Goal: Task Accomplishment & Management: Complete application form

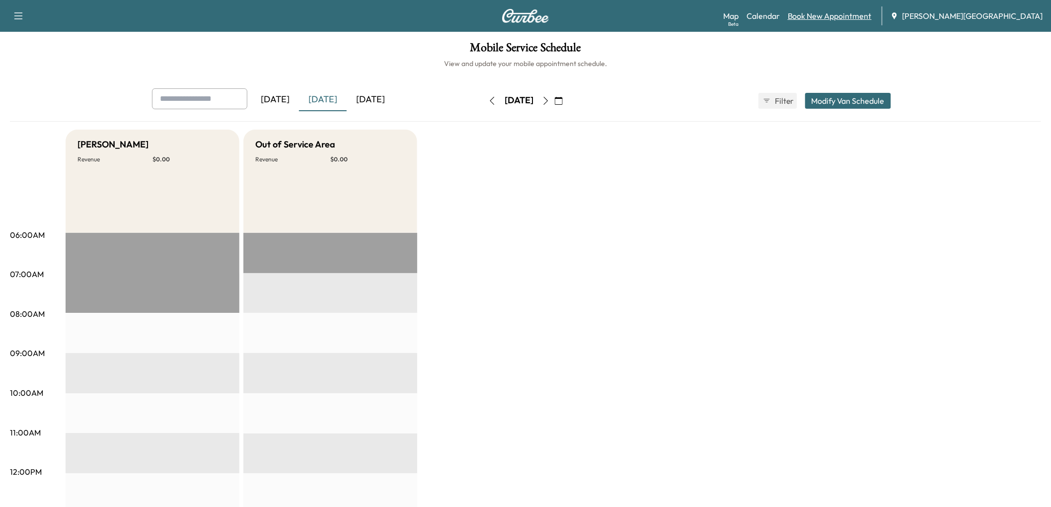
click at [844, 21] on link "Book New Appointment" at bounding box center [830, 16] width 84 height 12
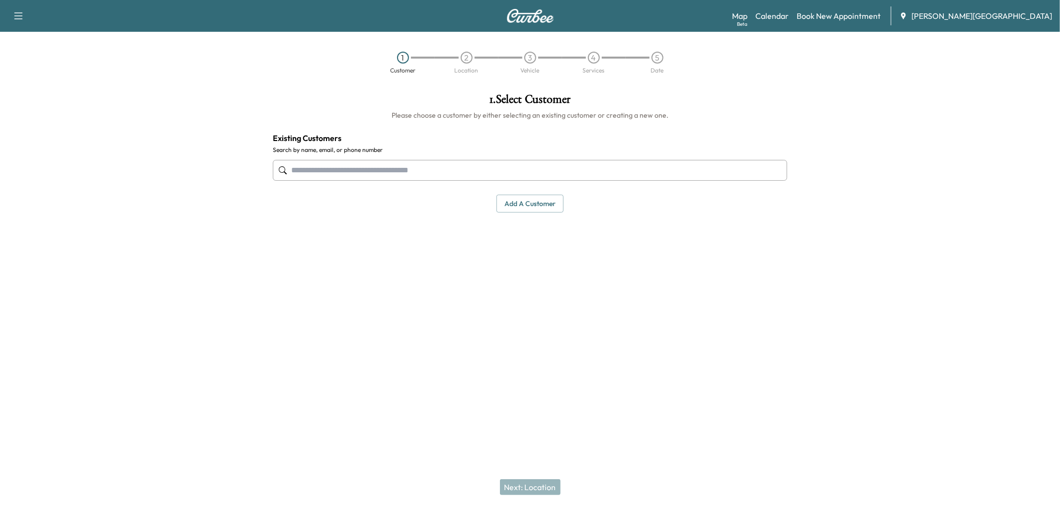
click at [554, 181] on input "text" at bounding box center [530, 170] width 514 height 21
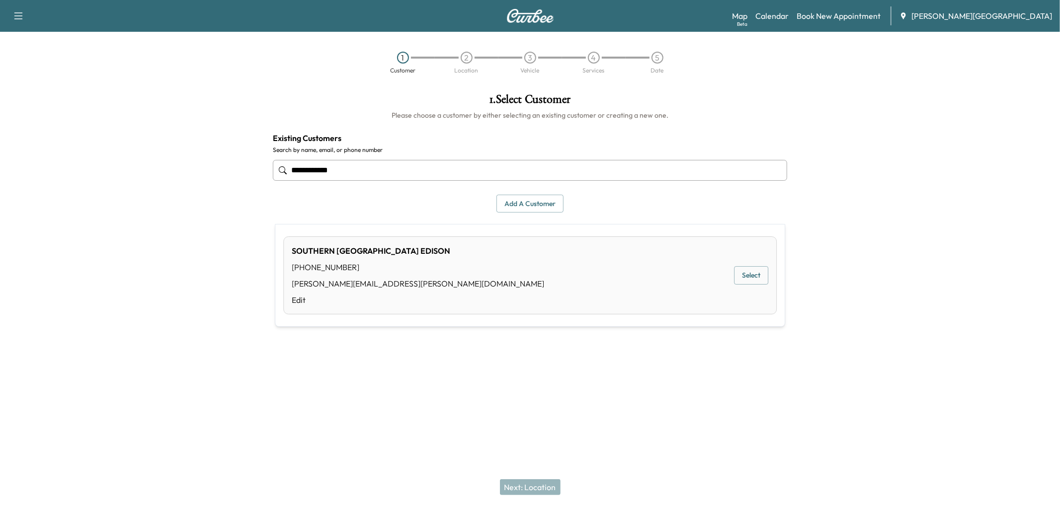
click at [562, 286] on div "SOUTHERN CALI EDISON [PHONE_NUMBER] [PERSON_NAME][EMAIL_ADDRESS][PERSON_NAME][D…" at bounding box center [529, 276] width 493 height 78
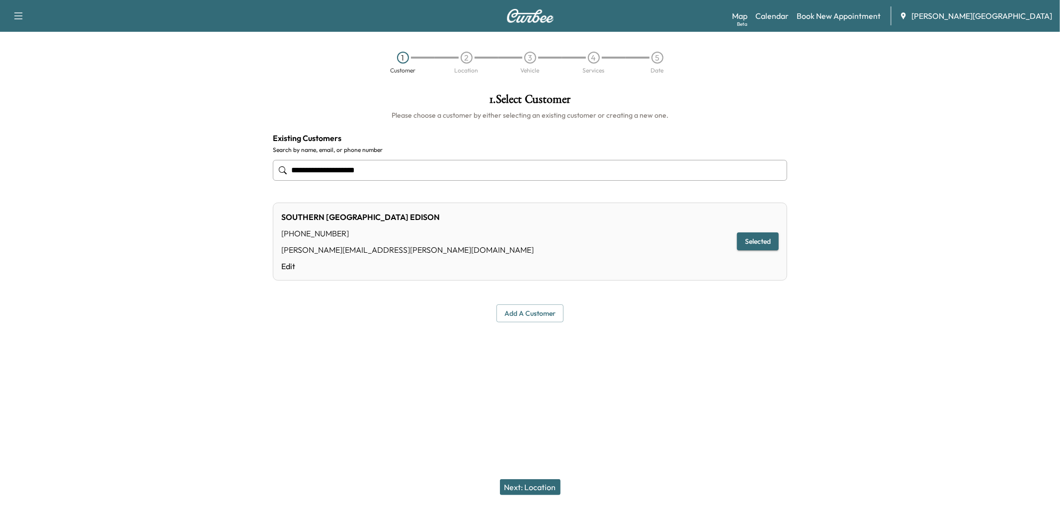
type input "**********"
click at [548, 489] on button "Next: Location" at bounding box center [530, 487] width 61 height 16
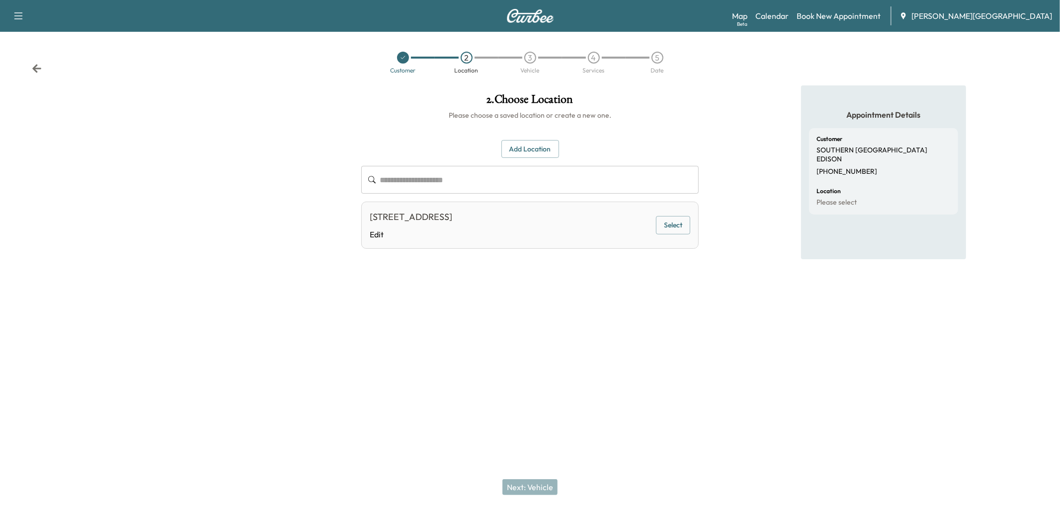
click at [664, 235] on button "Select" at bounding box center [673, 225] width 34 height 18
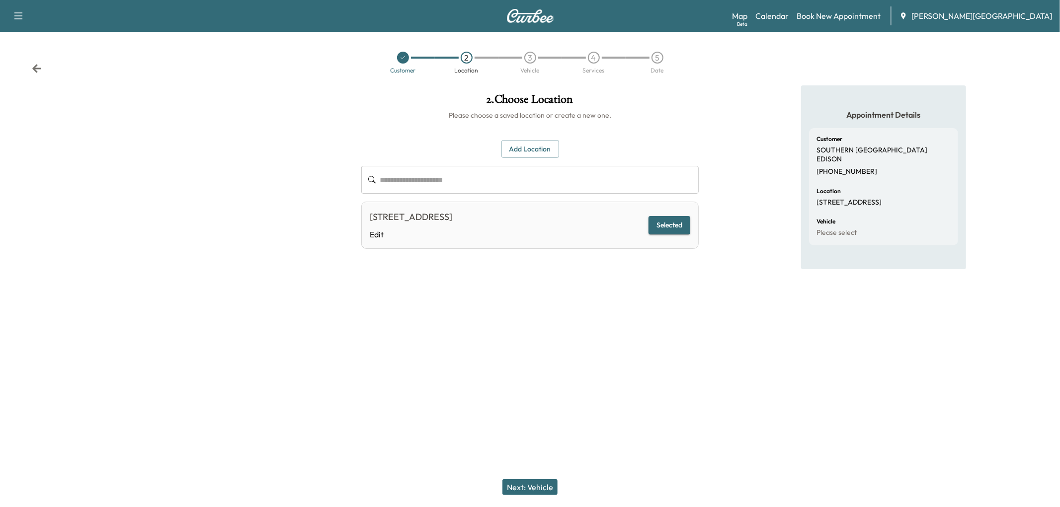
click at [538, 479] on button "Next: Vehicle" at bounding box center [529, 487] width 55 height 16
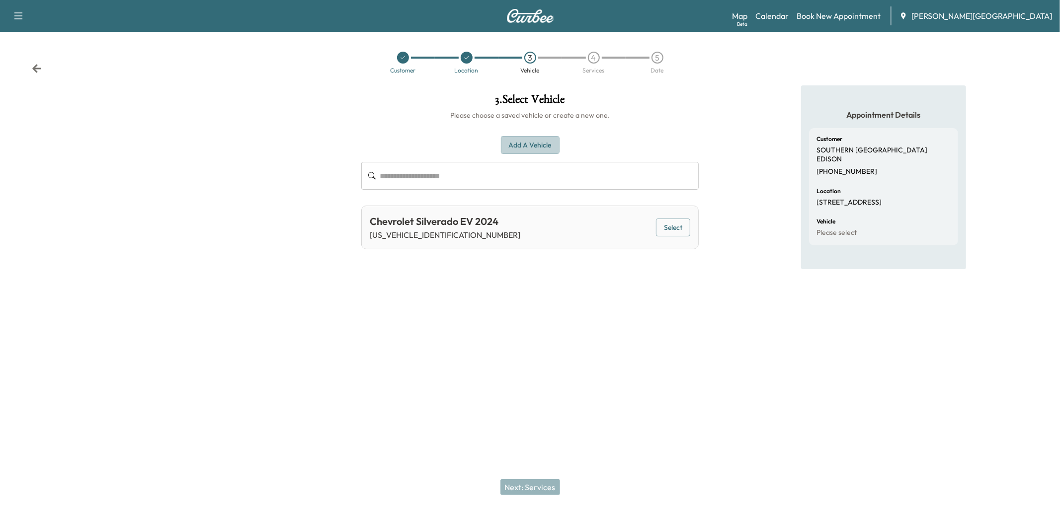
click at [507, 155] on button "Add a Vehicle" at bounding box center [530, 145] width 59 height 18
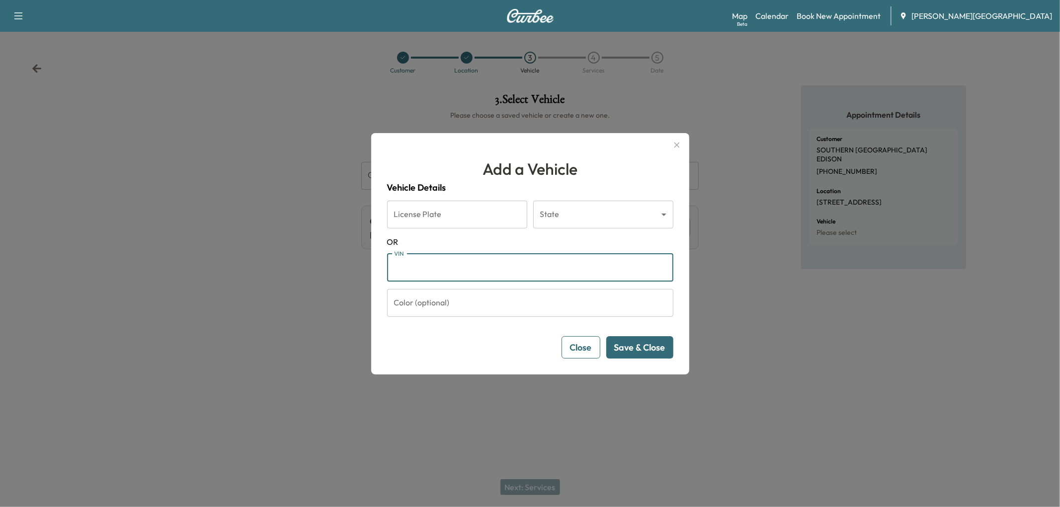
paste input "**********"
type input "**********"
click at [646, 359] on button "Save & Close" at bounding box center [639, 347] width 67 height 22
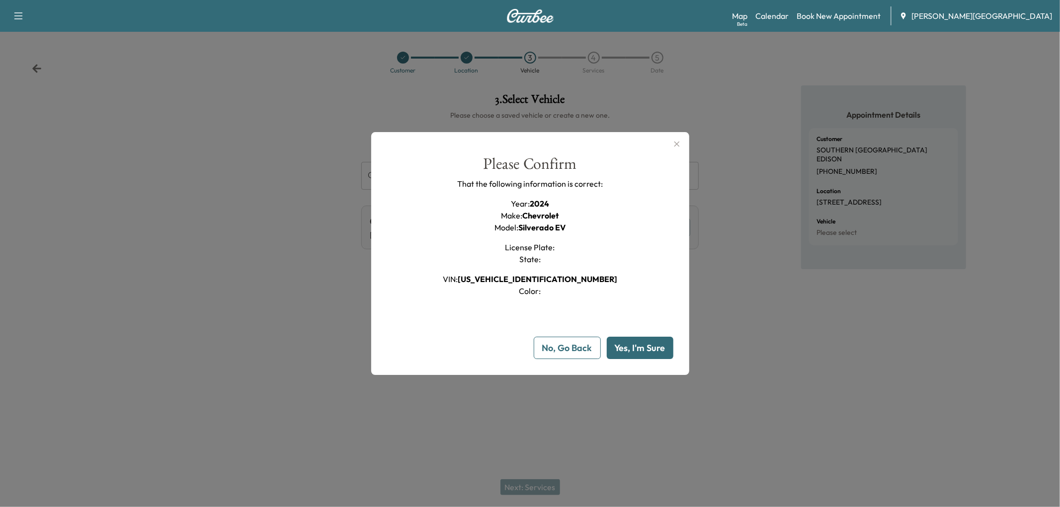
click at [646, 359] on button "Yes, I'm Sure" at bounding box center [640, 348] width 67 height 22
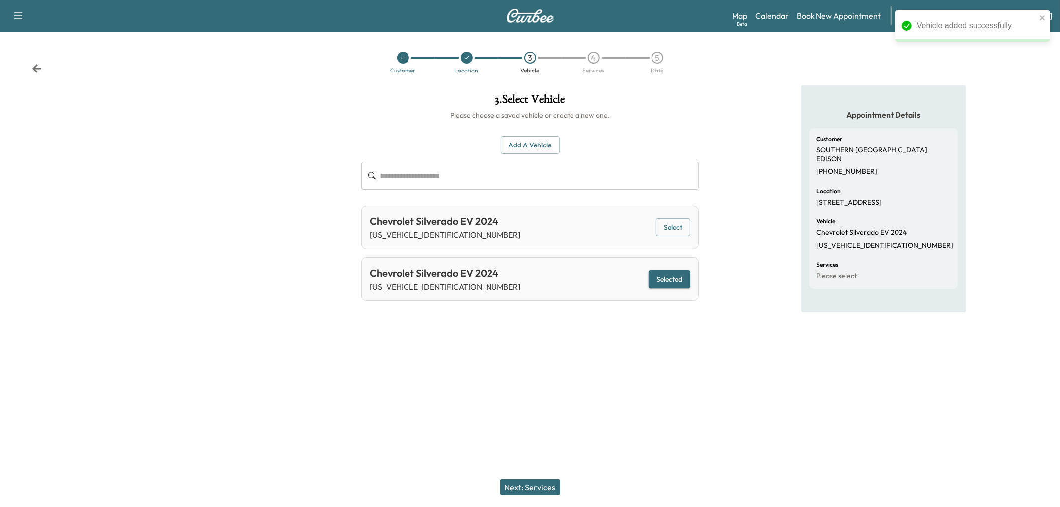
click at [542, 482] on button "Next: Services" at bounding box center [530, 487] width 60 height 16
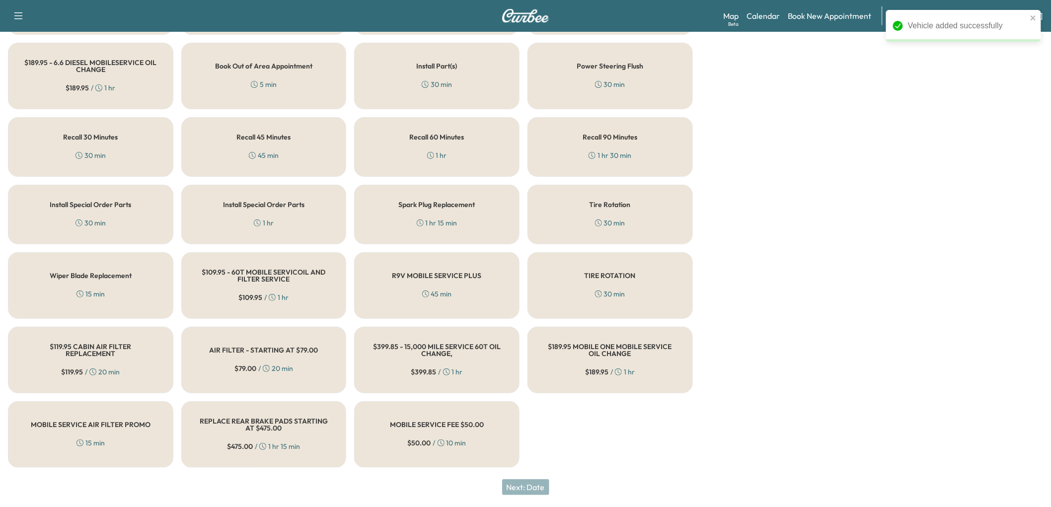
scroll to position [441, 0]
click at [68, 176] on div "Recall 30 Minutes 30 min" at bounding box center [90, 147] width 165 height 60
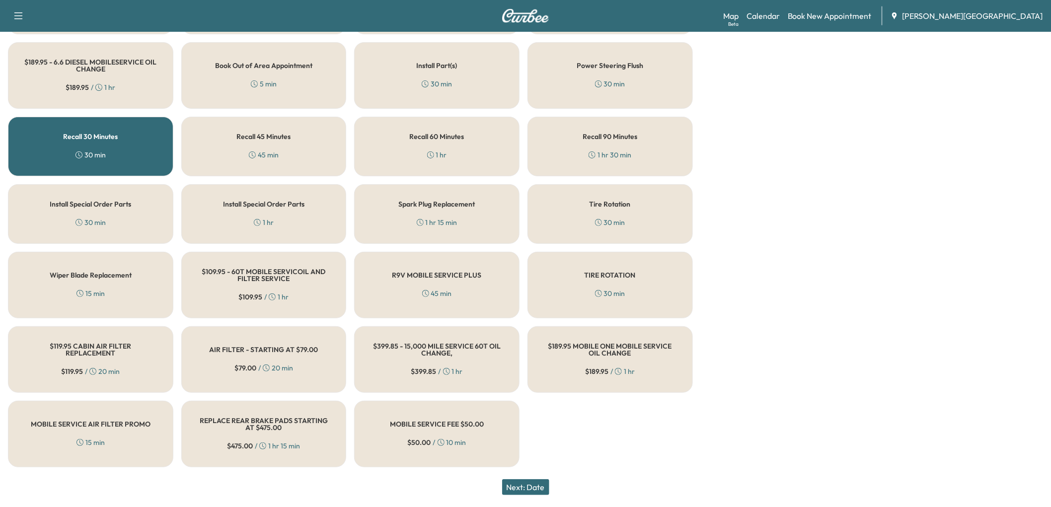
click at [547, 479] on button "Next: Date" at bounding box center [525, 487] width 47 height 16
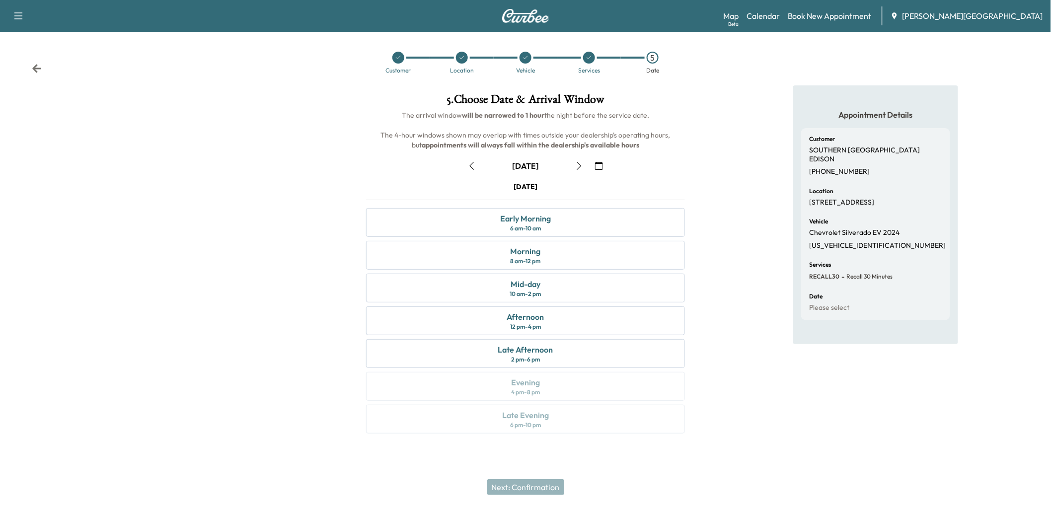
click at [476, 170] on icon "button" at bounding box center [472, 166] width 8 height 8
click at [518, 313] on div "Afternoon" at bounding box center [525, 317] width 37 height 12
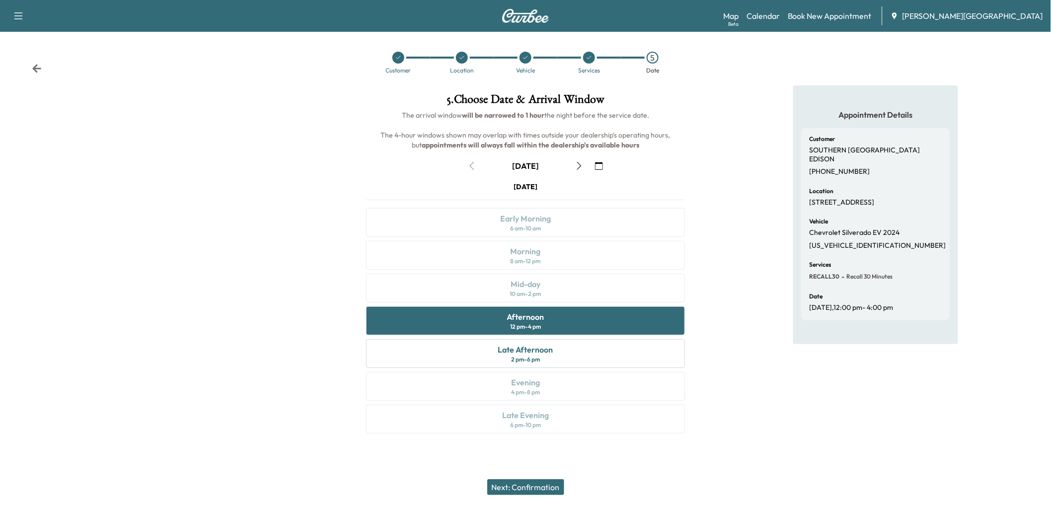
click at [542, 479] on button "Next: Confirmation" at bounding box center [525, 487] width 77 height 16
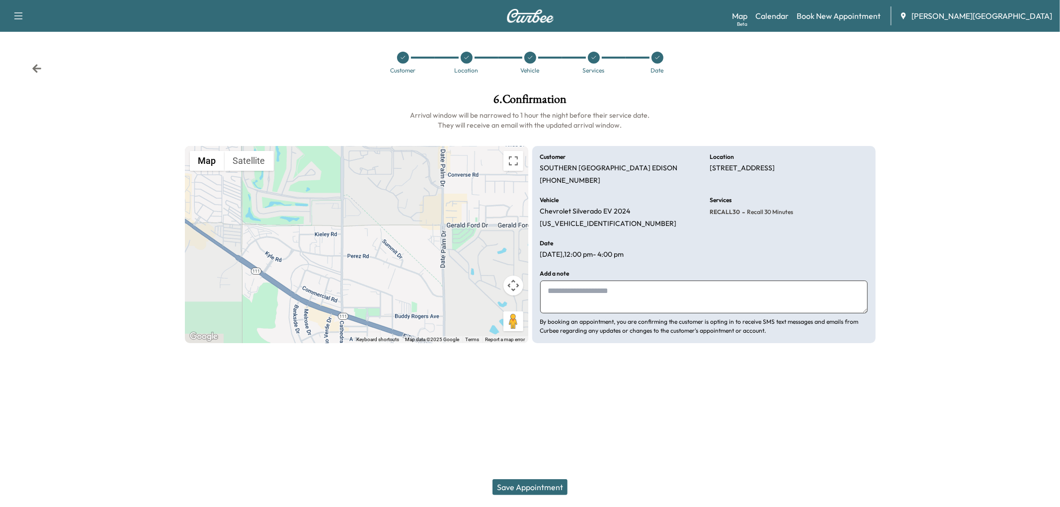
click at [559, 314] on textarea at bounding box center [703, 297] width 327 height 33
click at [528, 486] on button "Save Appointment" at bounding box center [529, 487] width 75 height 16
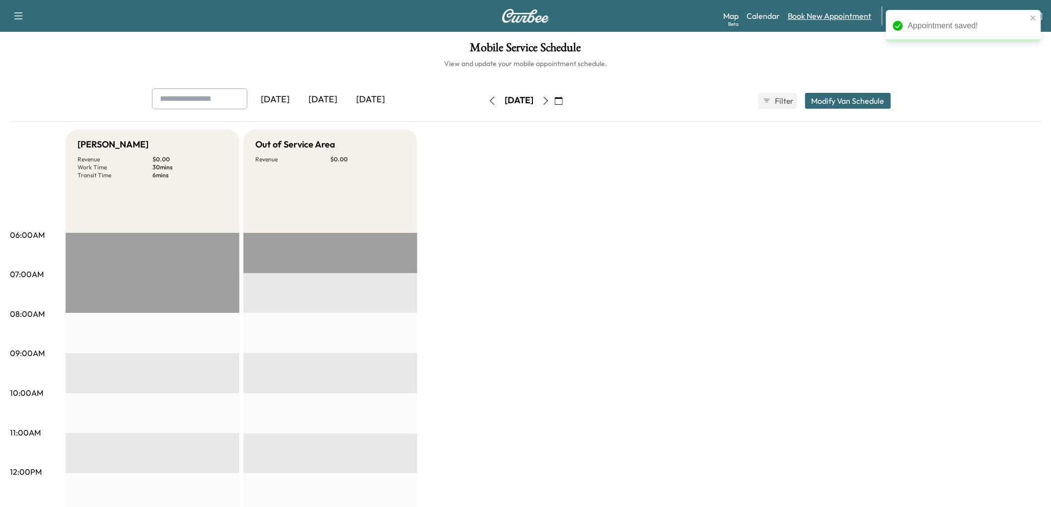
click at [846, 17] on link "Book New Appointment" at bounding box center [830, 16] width 84 height 12
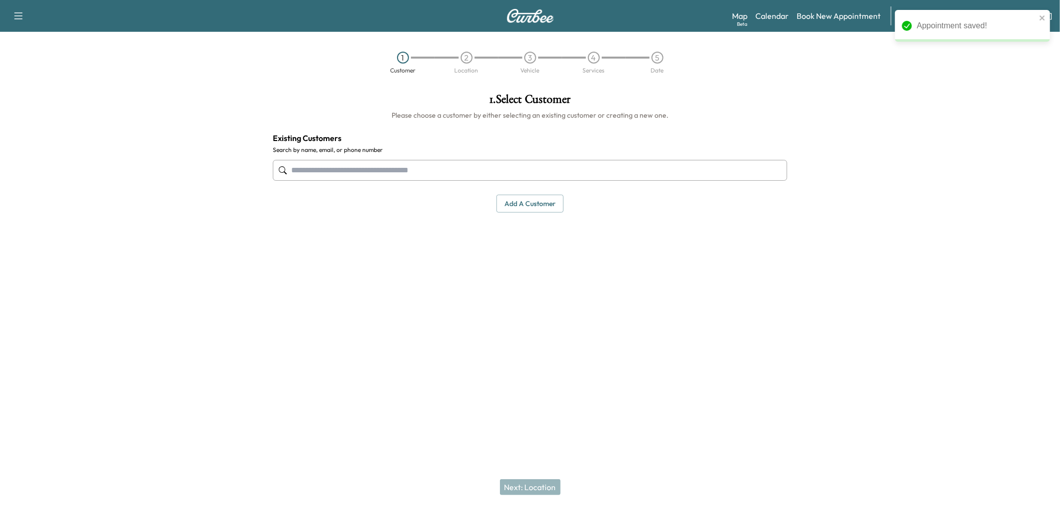
click at [535, 213] on button "Add a customer" at bounding box center [529, 204] width 67 height 18
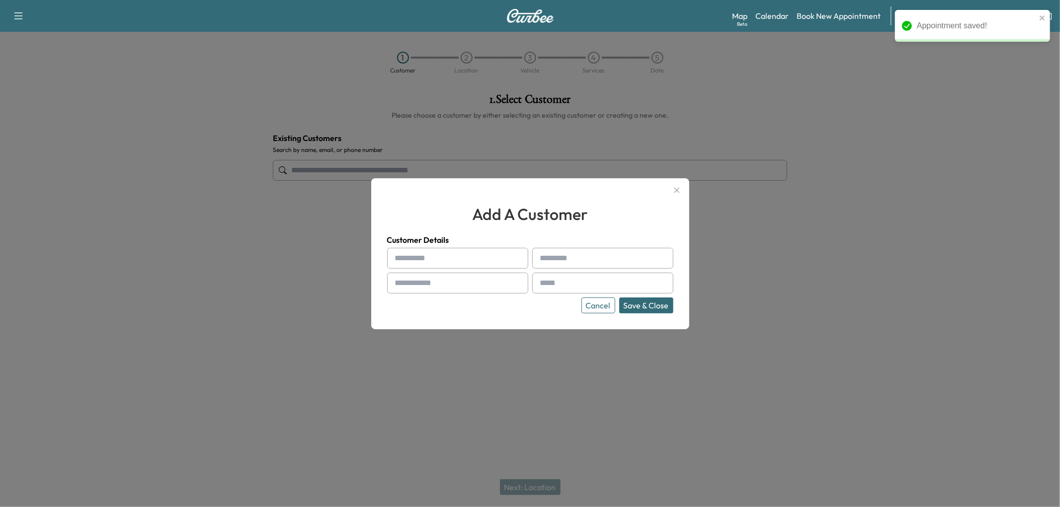
click at [674, 184] on icon "button" at bounding box center [677, 190] width 12 height 12
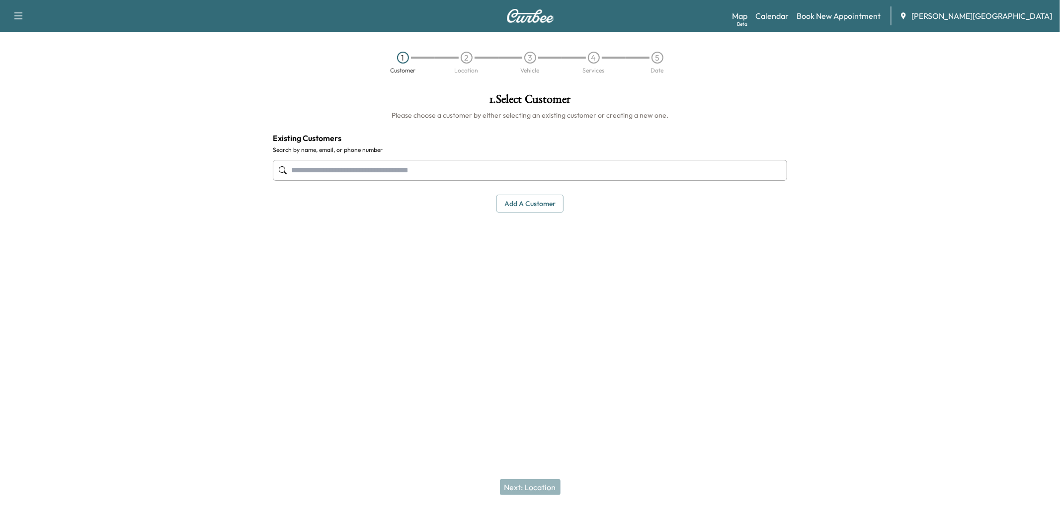
click at [670, 181] on input "text" at bounding box center [530, 170] width 514 height 21
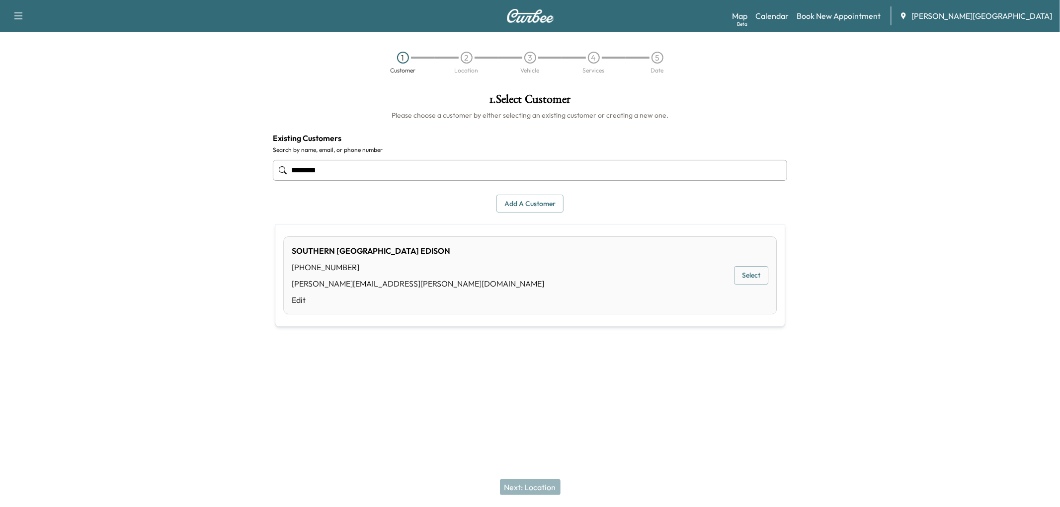
click at [739, 285] on button "Select" at bounding box center [751, 275] width 34 height 18
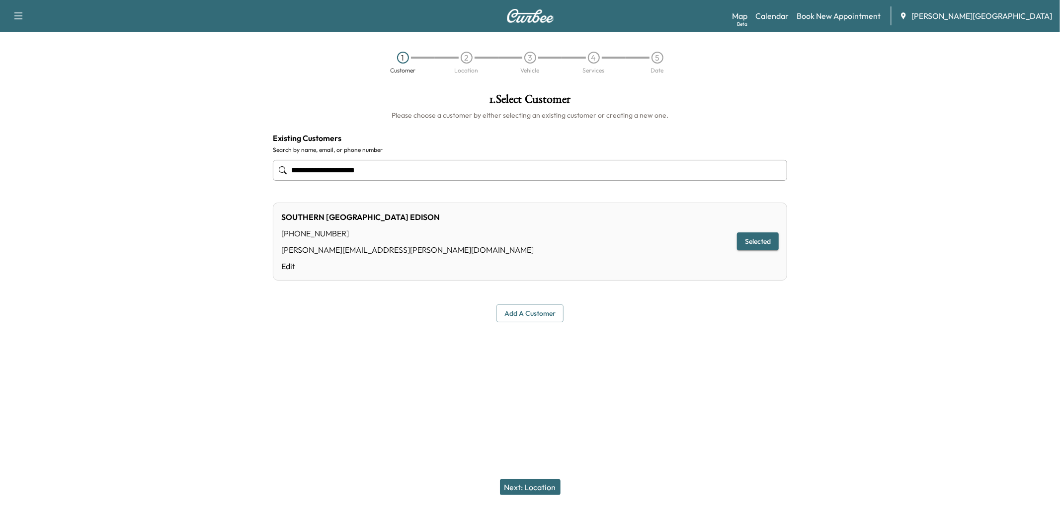
type input "**********"
click at [552, 484] on button "Next: Location" at bounding box center [530, 487] width 61 height 16
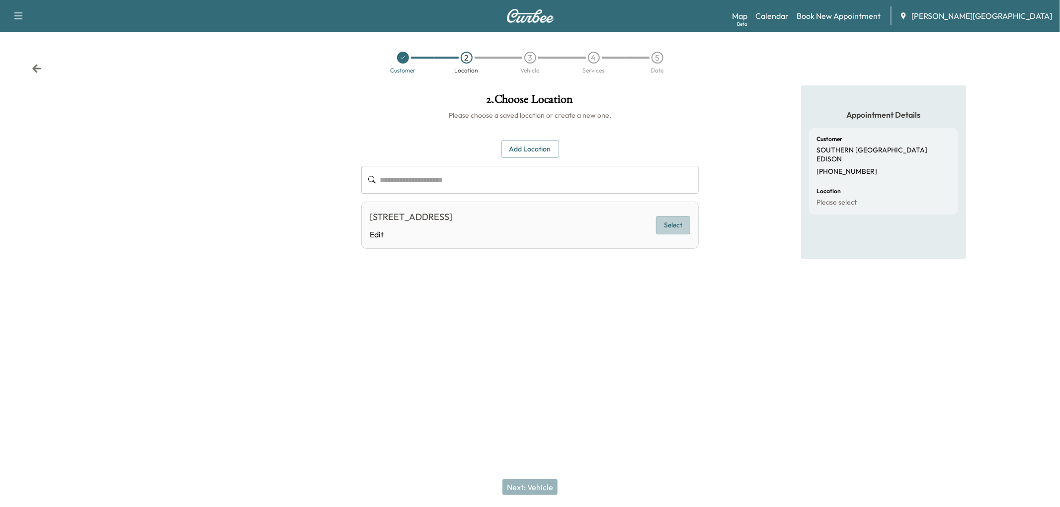
click at [662, 235] on button "Select" at bounding box center [673, 225] width 34 height 18
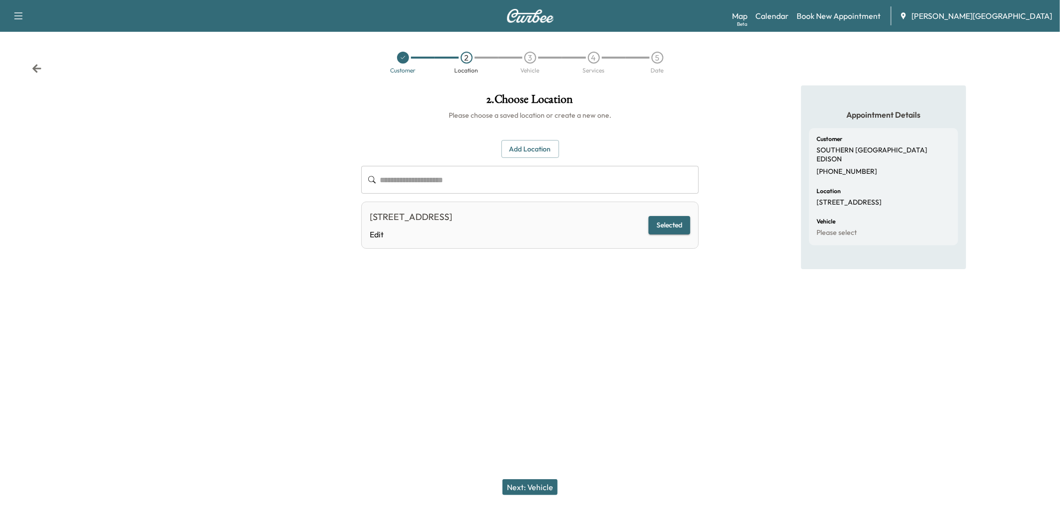
click at [557, 483] on button "Next: Vehicle" at bounding box center [529, 487] width 55 height 16
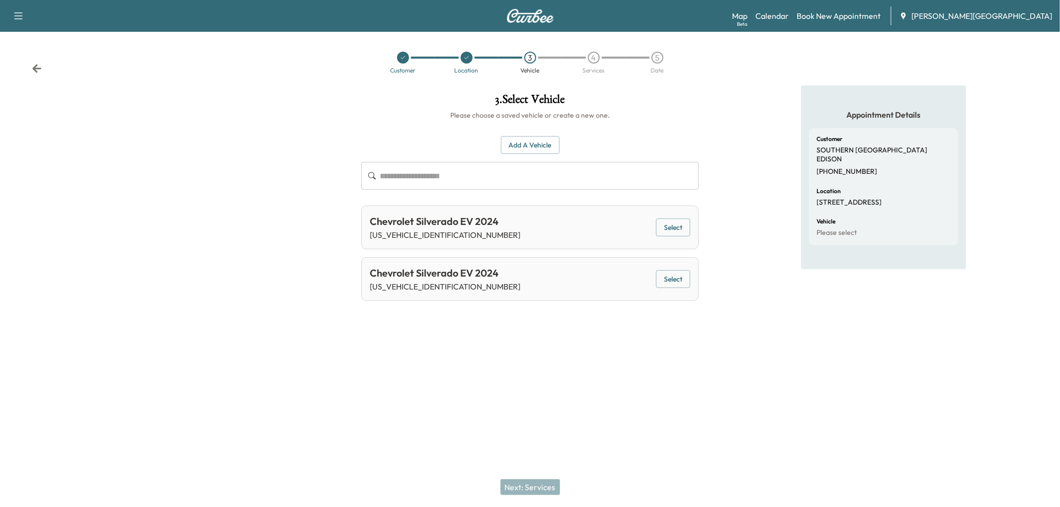
drag, startPoint x: 520, startPoint y: 176, endPoint x: 518, endPoint y: 184, distance: 8.1
click at [520, 155] on button "Add a Vehicle" at bounding box center [530, 145] width 59 height 18
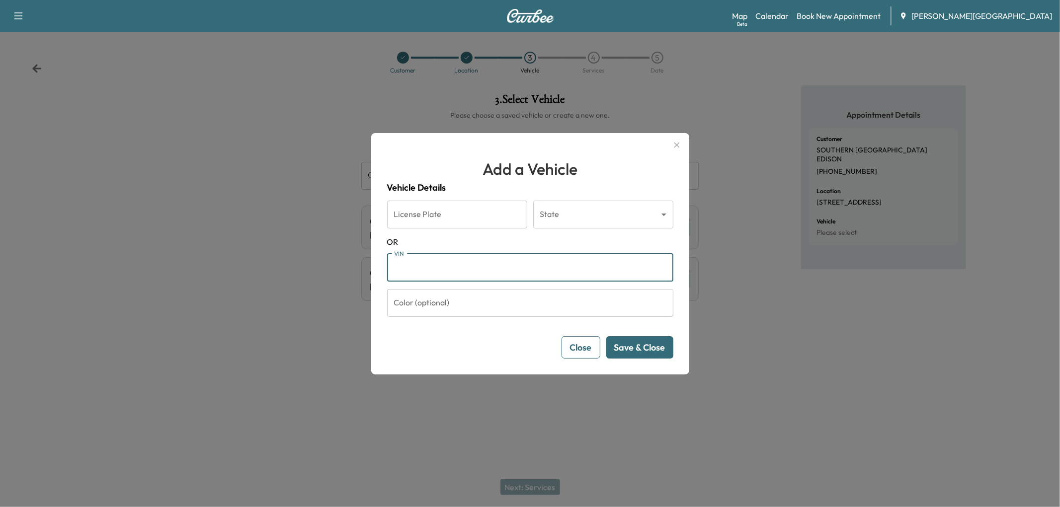
paste input "**********"
type input "**********"
click button "Save & Close" at bounding box center [639, 347] width 67 height 22
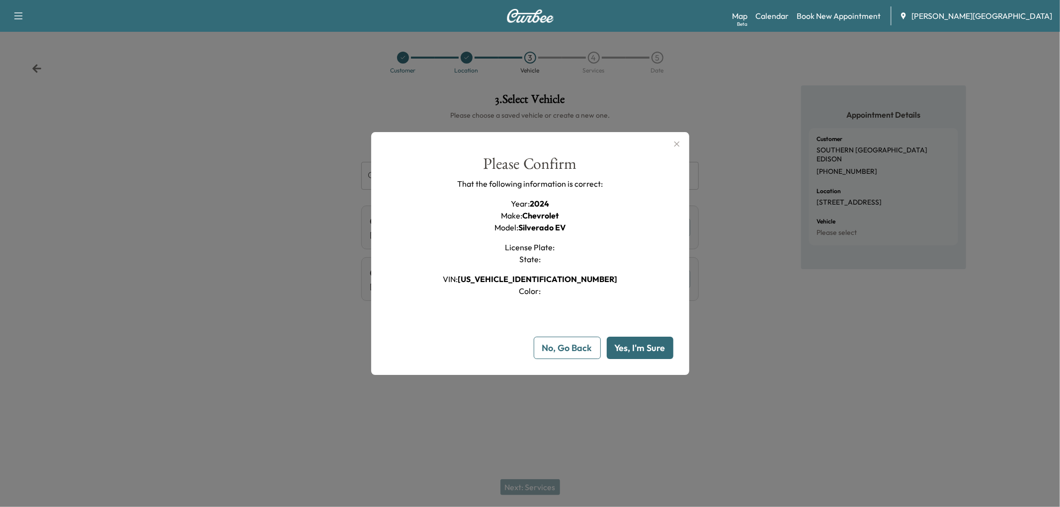
click at [629, 359] on button "Yes, I'm Sure" at bounding box center [640, 348] width 67 height 22
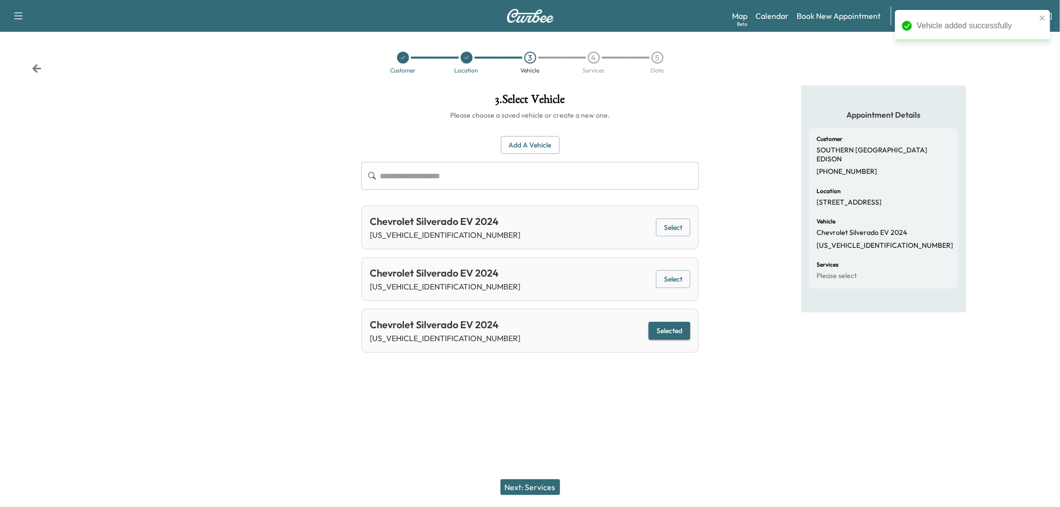
click at [543, 479] on button "Next: Services" at bounding box center [530, 487] width 60 height 16
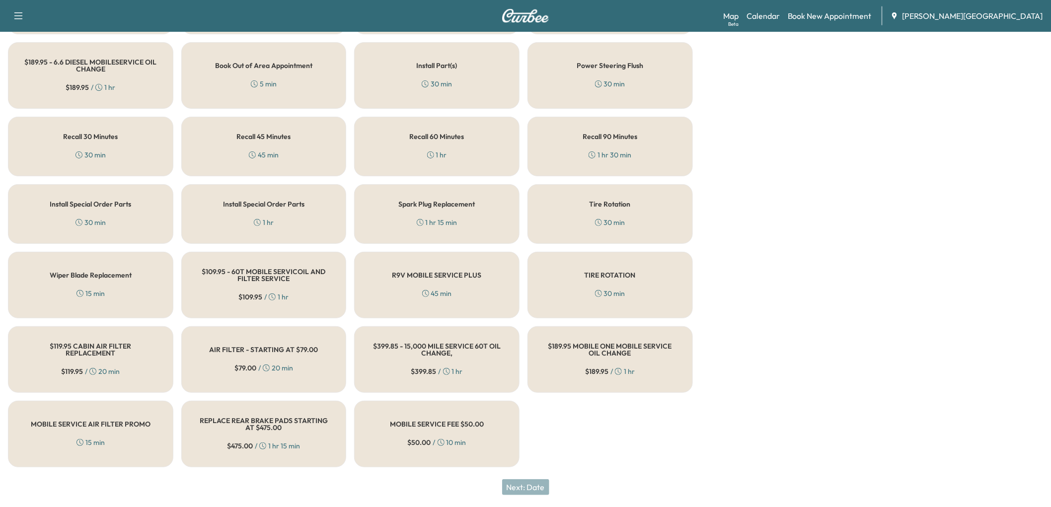
scroll to position [441, 0]
drag, startPoint x: 111, startPoint y: 280, endPoint x: 274, endPoint y: 355, distance: 179.9
click at [111, 140] on h5 "Recall 30 Minutes" at bounding box center [90, 136] width 55 height 7
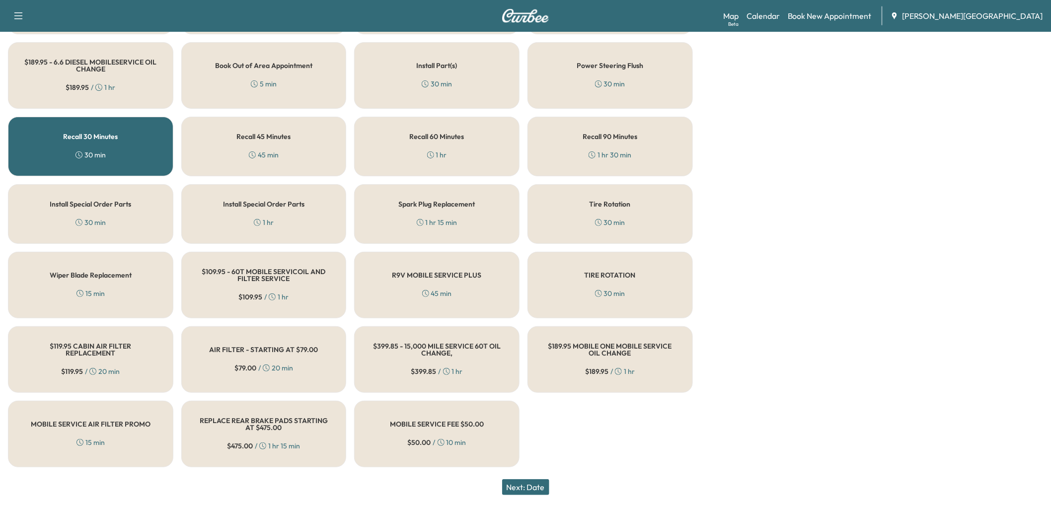
click at [549, 486] on button "Next: Date" at bounding box center [525, 487] width 47 height 16
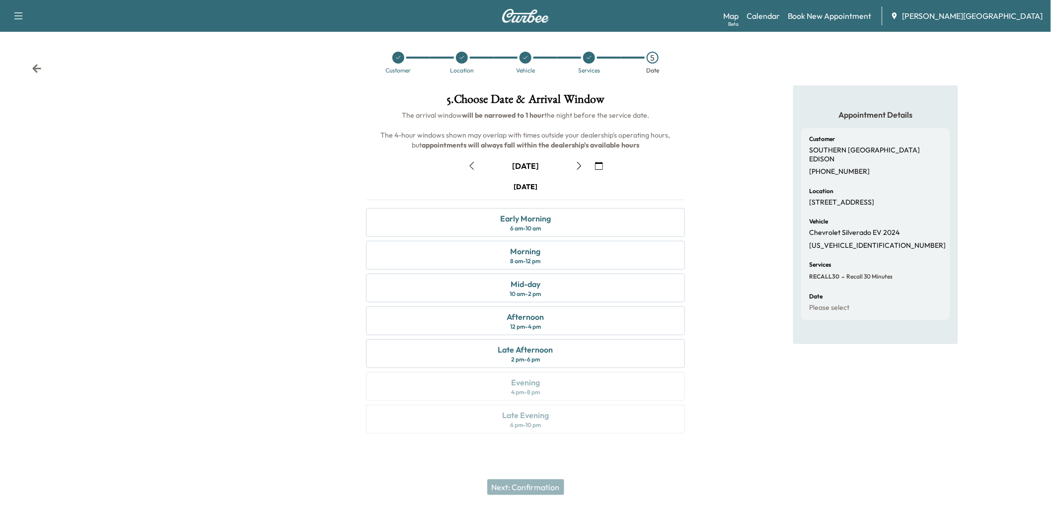
click at [474, 170] on icon "button" at bounding box center [472, 166] width 8 height 8
click at [544, 323] on div "Afternoon" at bounding box center [525, 317] width 37 height 12
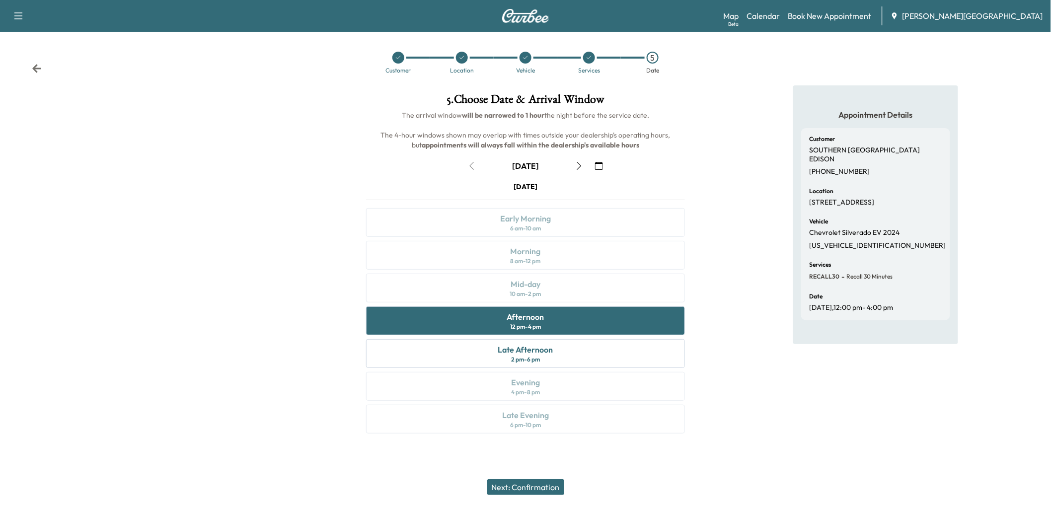
click at [564, 482] on button "Next: Confirmation" at bounding box center [525, 487] width 77 height 16
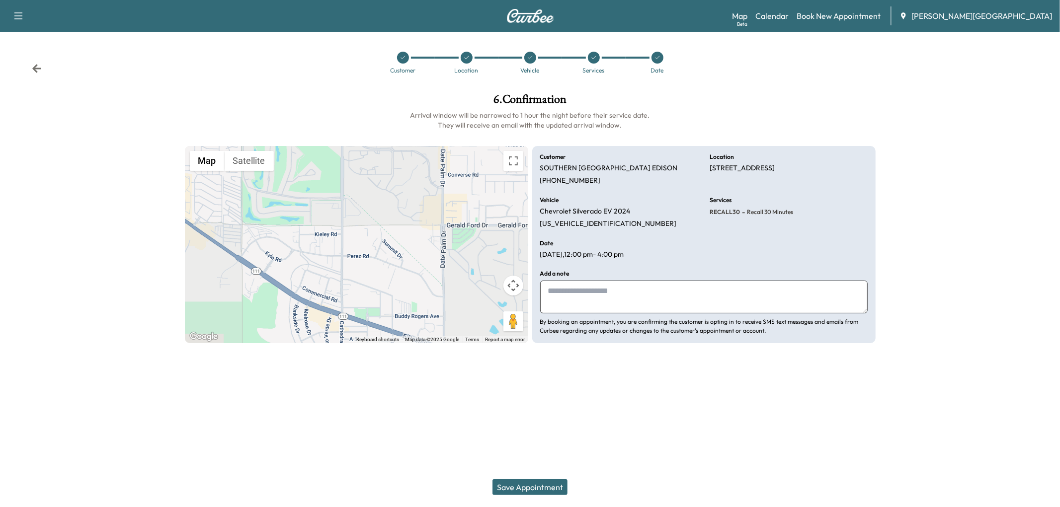
click at [565, 480] on button "Save Appointment" at bounding box center [529, 487] width 75 height 16
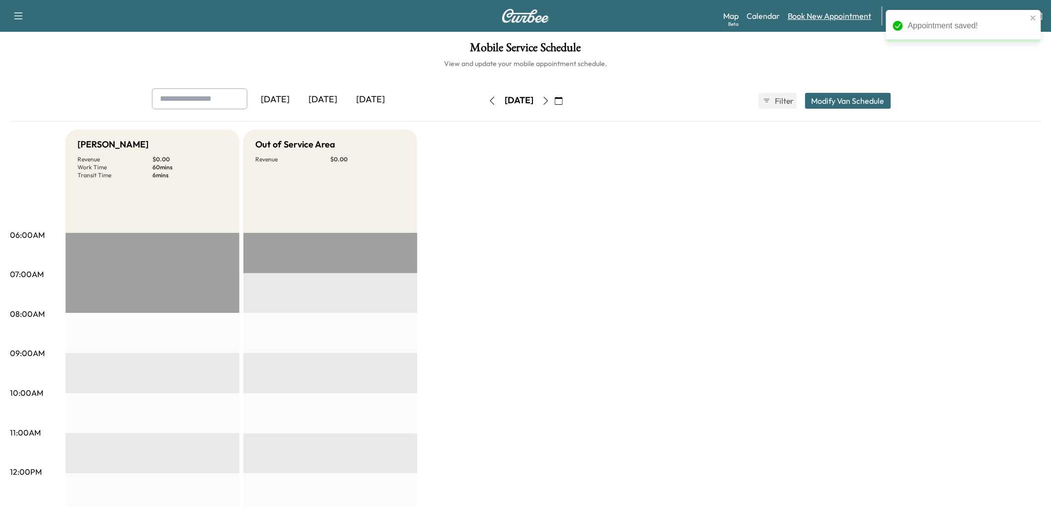
click at [860, 18] on link "Book New Appointment" at bounding box center [830, 16] width 84 height 12
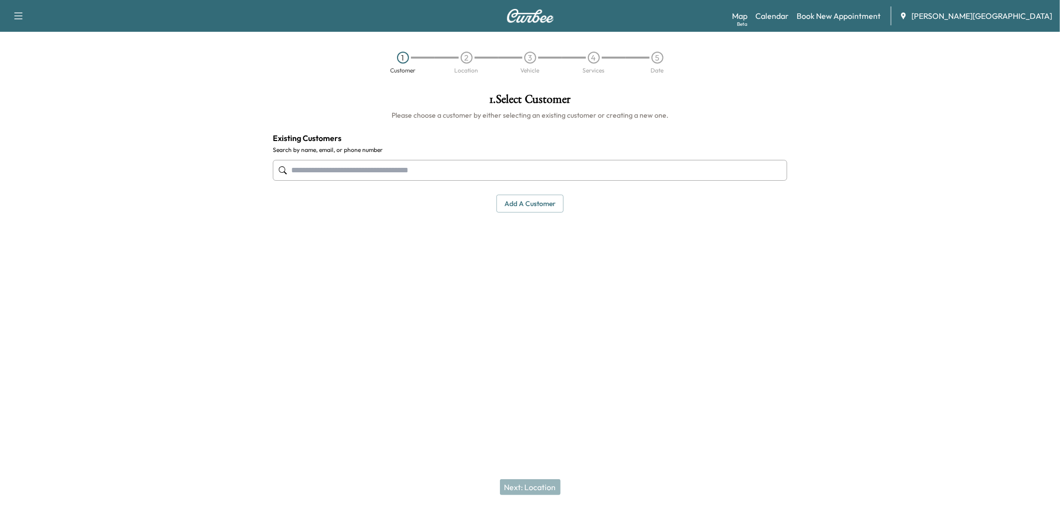
click at [520, 181] on input "text" at bounding box center [530, 170] width 514 height 21
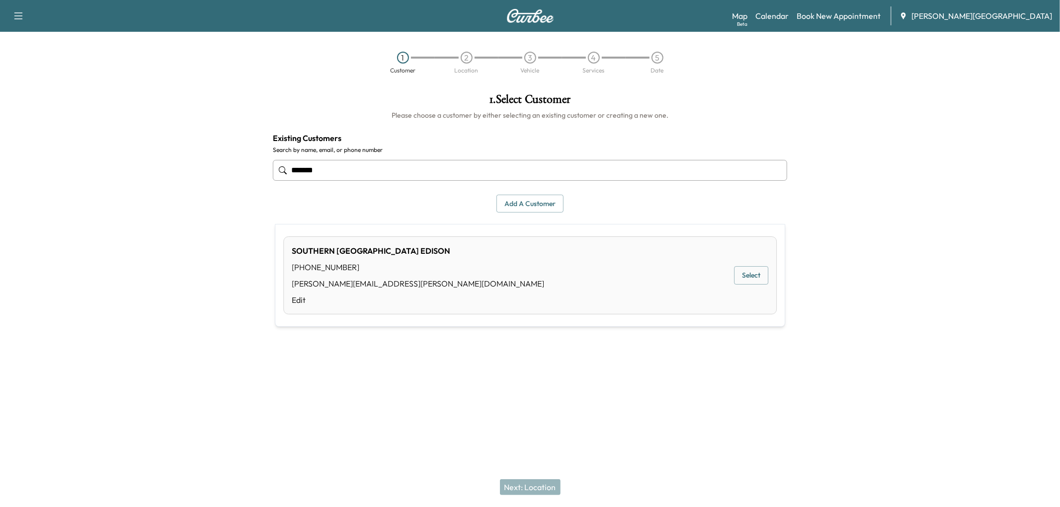
click at [754, 285] on button "Select" at bounding box center [751, 275] width 34 height 18
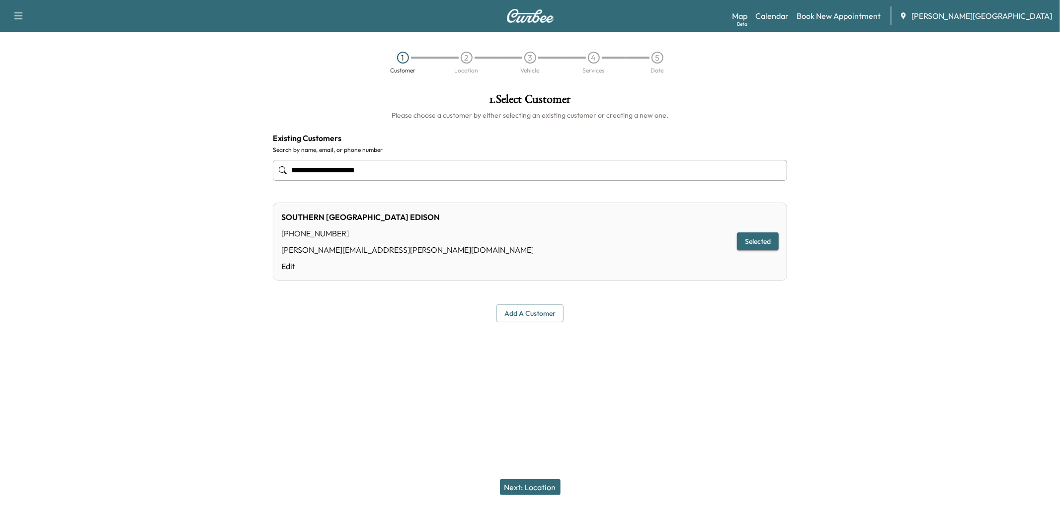
type input "**********"
click at [550, 488] on button "Next: Location" at bounding box center [530, 487] width 61 height 16
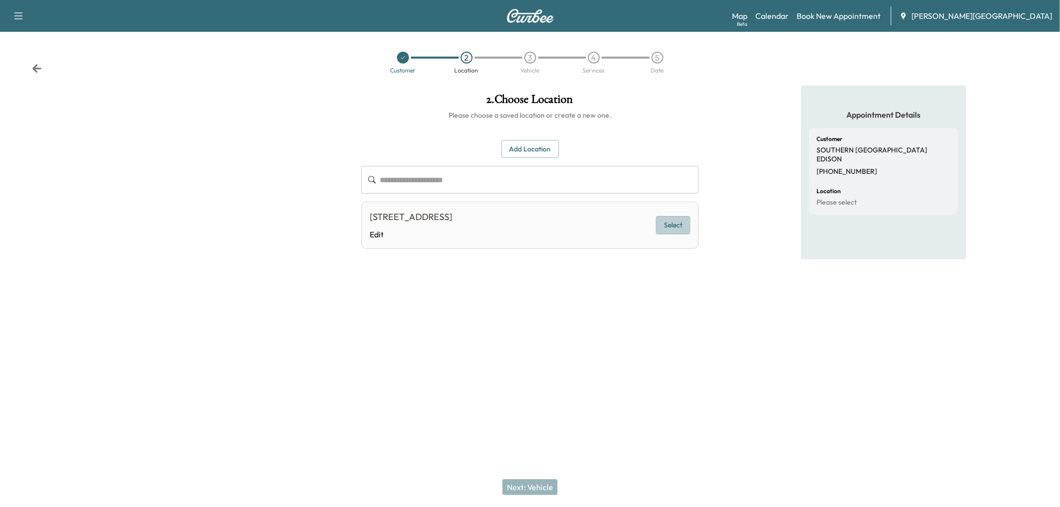
click at [672, 235] on button "Select" at bounding box center [673, 225] width 34 height 18
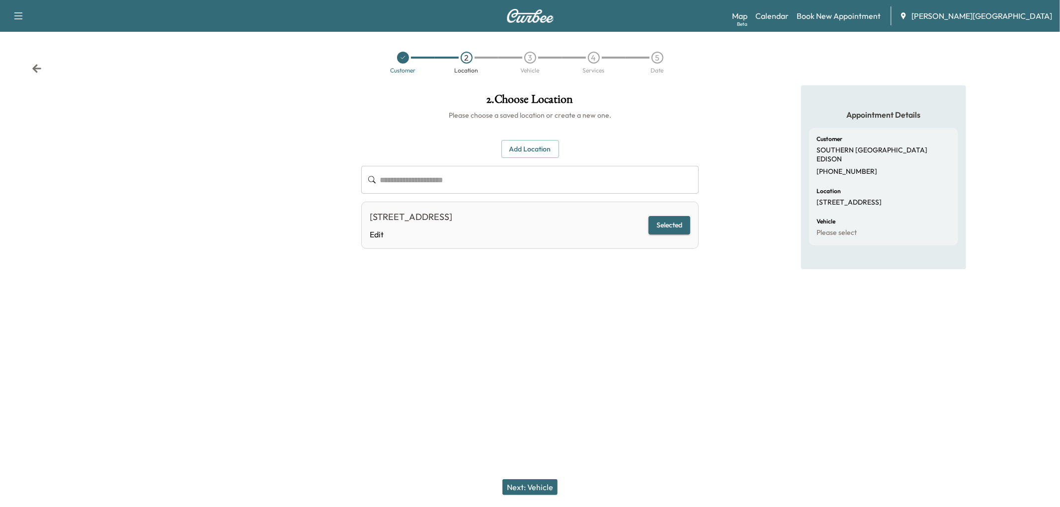
click at [535, 490] on button "Next: Vehicle" at bounding box center [529, 487] width 55 height 16
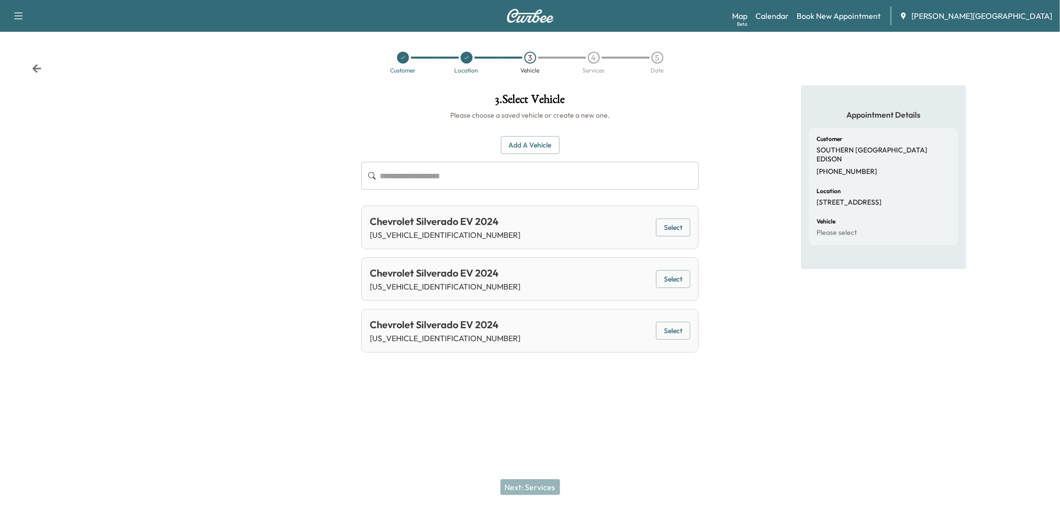
click at [507, 155] on button "Add a Vehicle" at bounding box center [530, 145] width 59 height 18
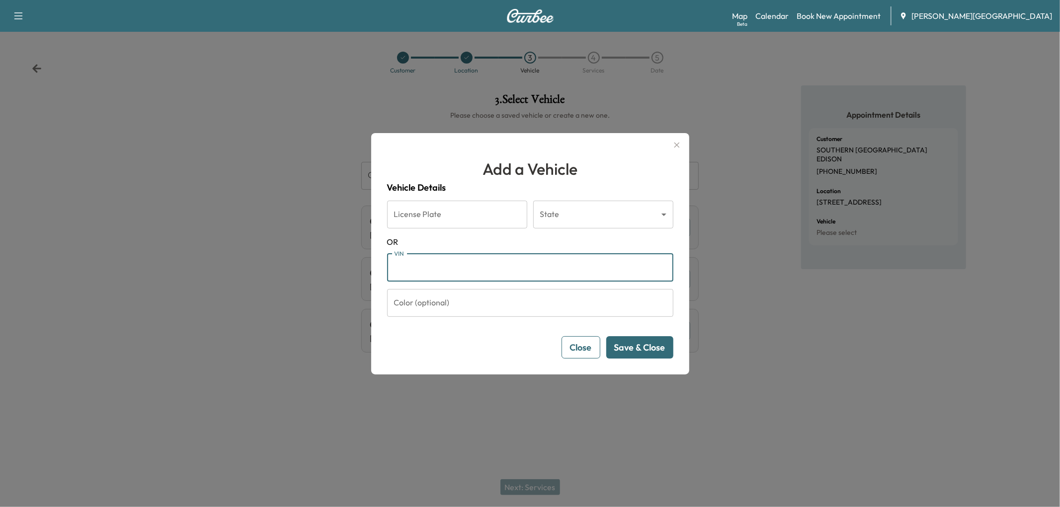
paste input "**********"
type input "**********"
click at [643, 359] on button "Save & Close" at bounding box center [639, 347] width 67 height 22
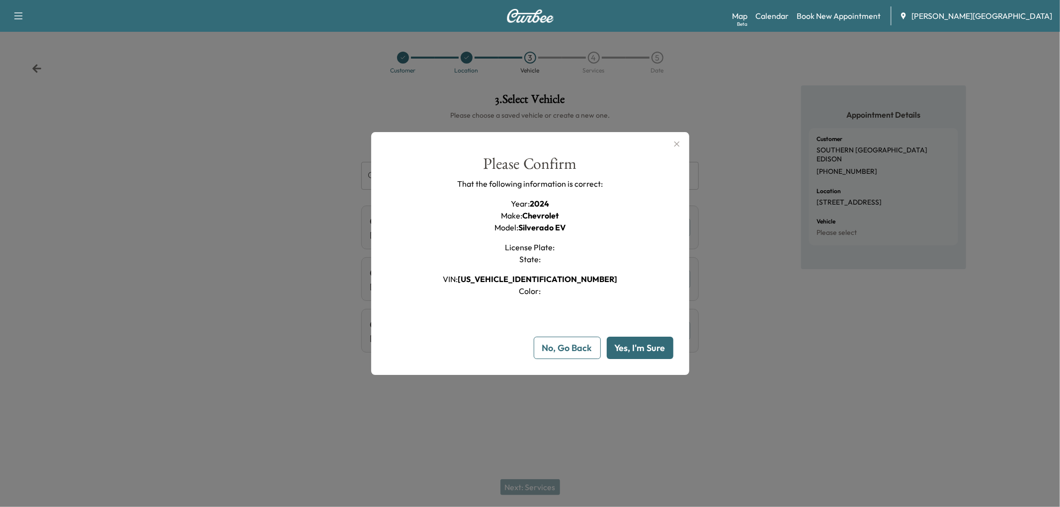
click at [643, 359] on button "Yes, I'm Sure" at bounding box center [640, 348] width 67 height 22
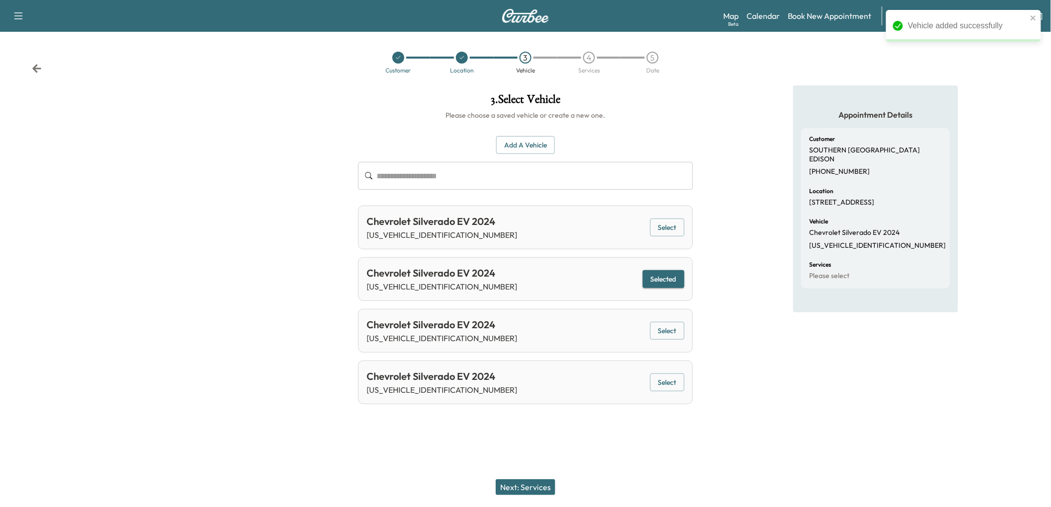
scroll to position [20, 0]
click at [532, 479] on button "Next: Services" at bounding box center [526, 487] width 60 height 16
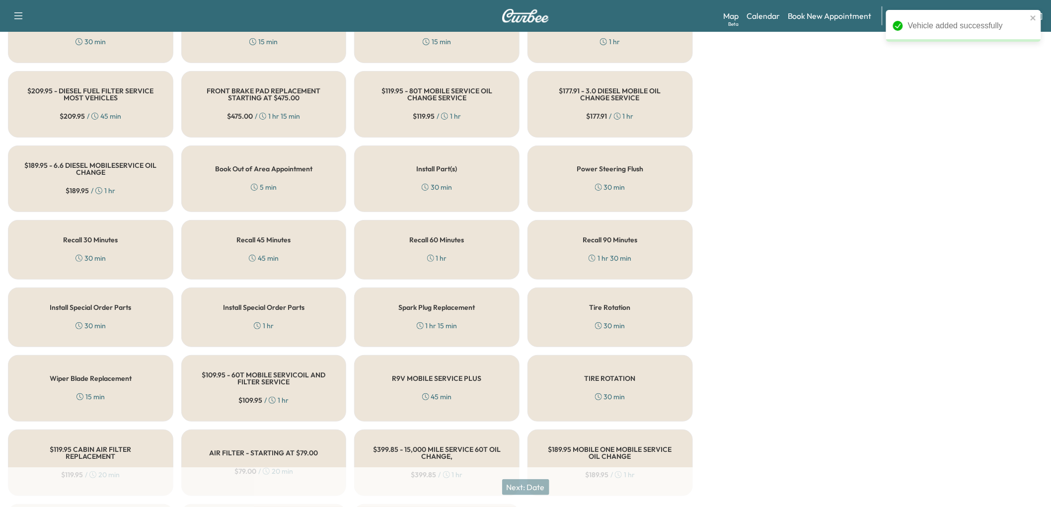
scroll to position [351, 0]
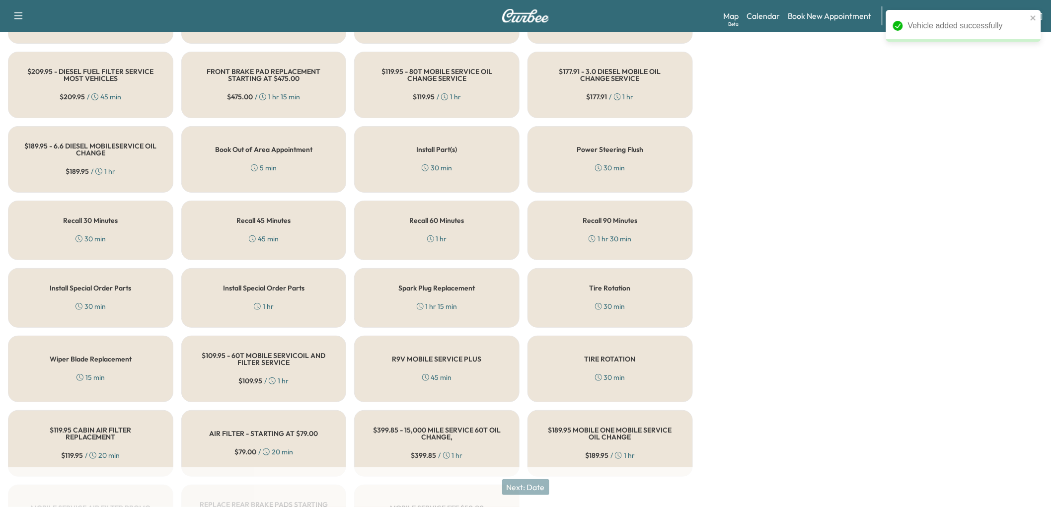
click at [82, 260] on div "Recall 30 Minutes 30 min" at bounding box center [90, 231] width 165 height 60
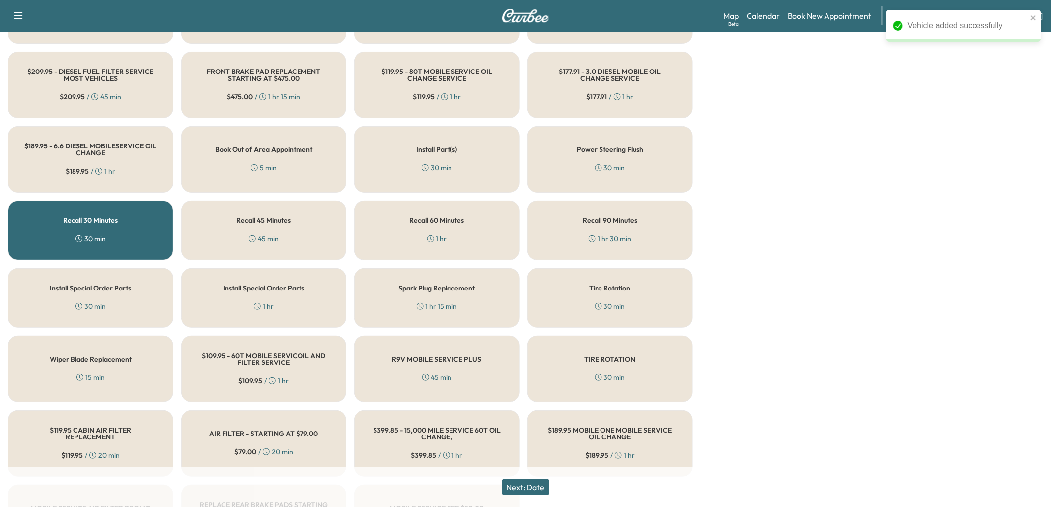
click at [521, 488] on button "Next: Date" at bounding box center [525, 487] width 47 height 16
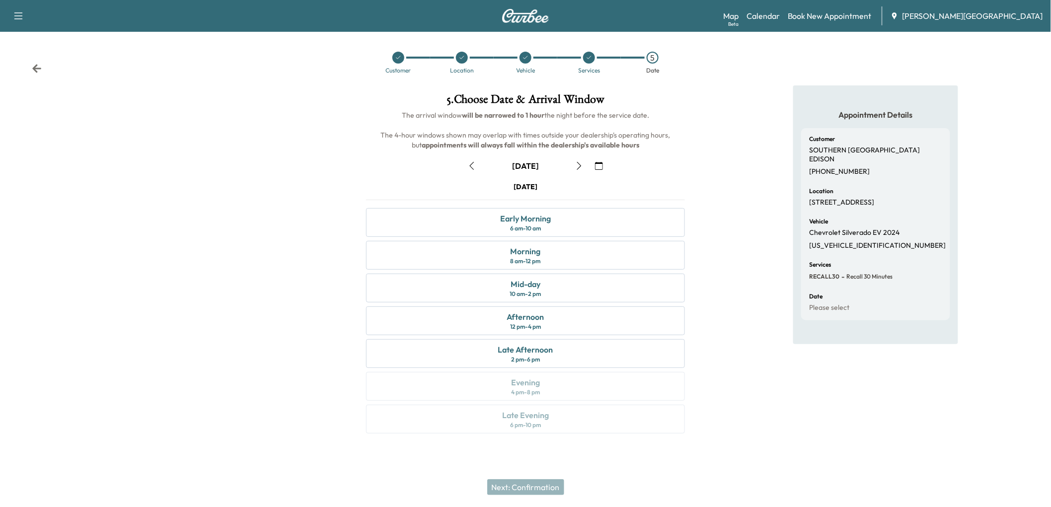
click at [479, 174] on button "button" at bounding box center [472, 166] width 17 height 16
click at [502, 317] on div "Afternoon 12 pm - 4 pm" at bounding box center [525, 321] width 318 height 29
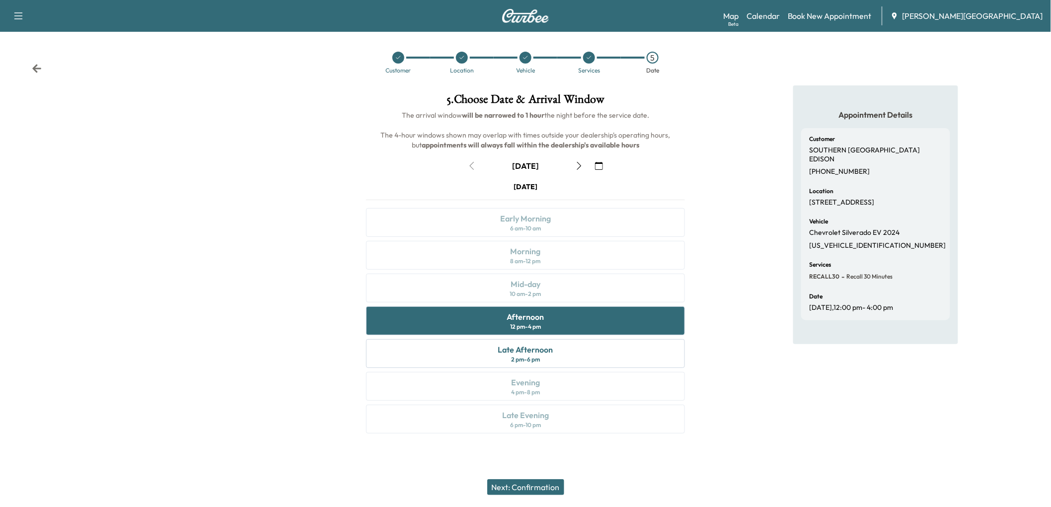
click at [544, 485] on button "Next: Confirmation" at bounding box center [525, 487] width 77 height 16
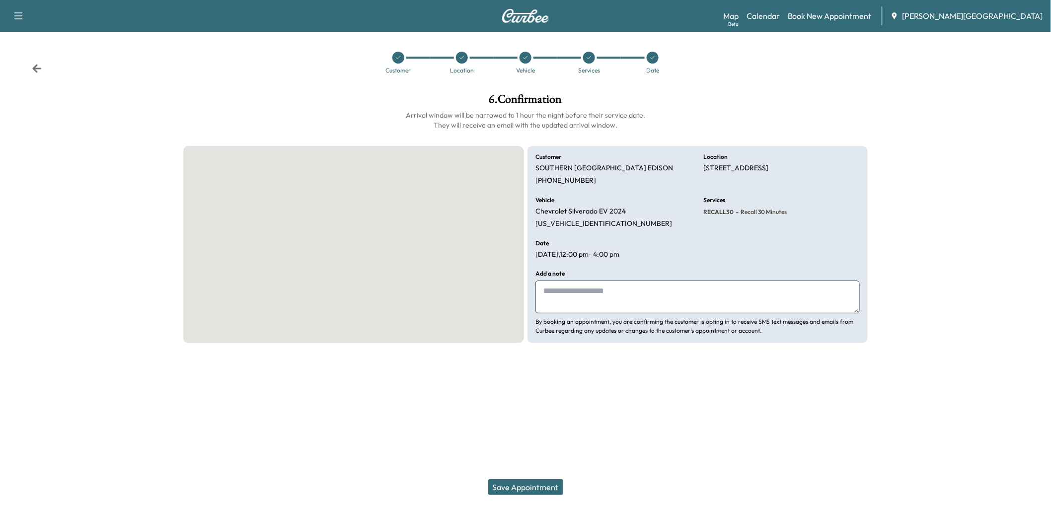
scroll to position [0, 0]
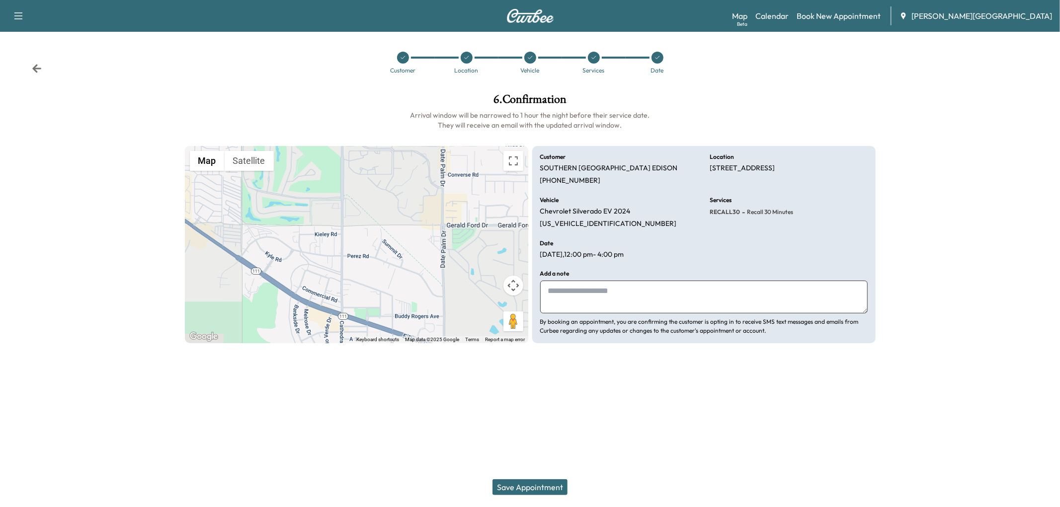
click at [547, 483] on button "Save Appointment" at bounding box center [529, 487] width 75 height 16
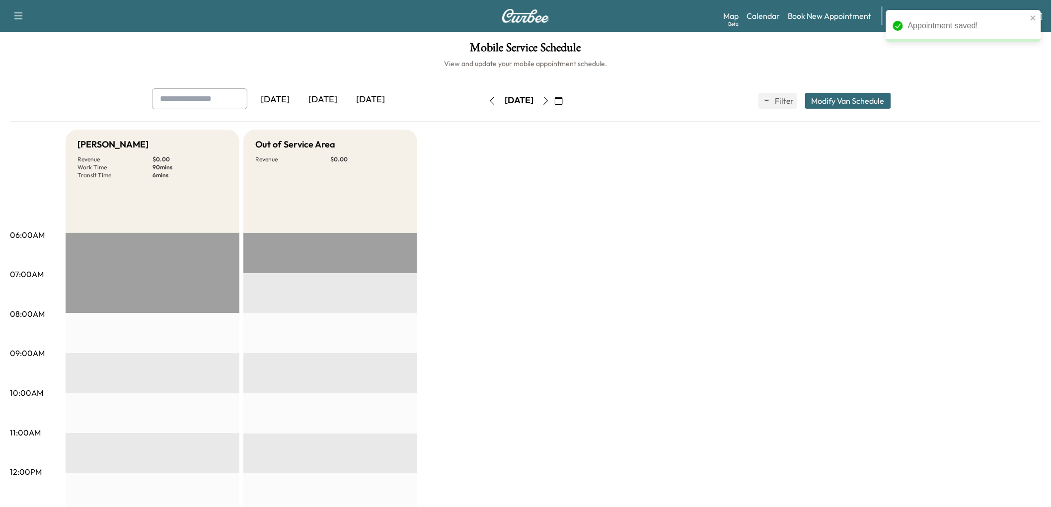
click at [342, 111] on div "[DATE]" at bounding box center [323, 99] width 48 height 23
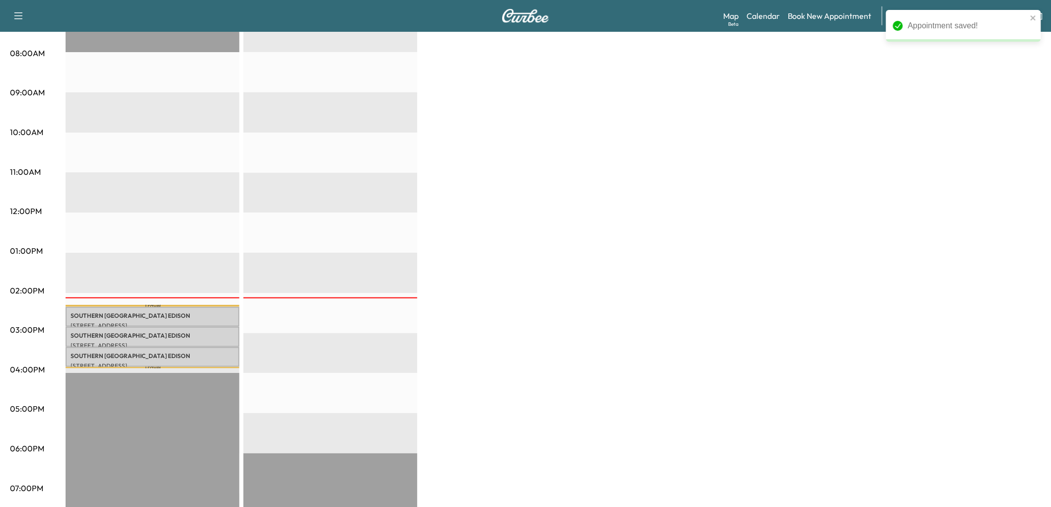
scroll to position [276, 0]
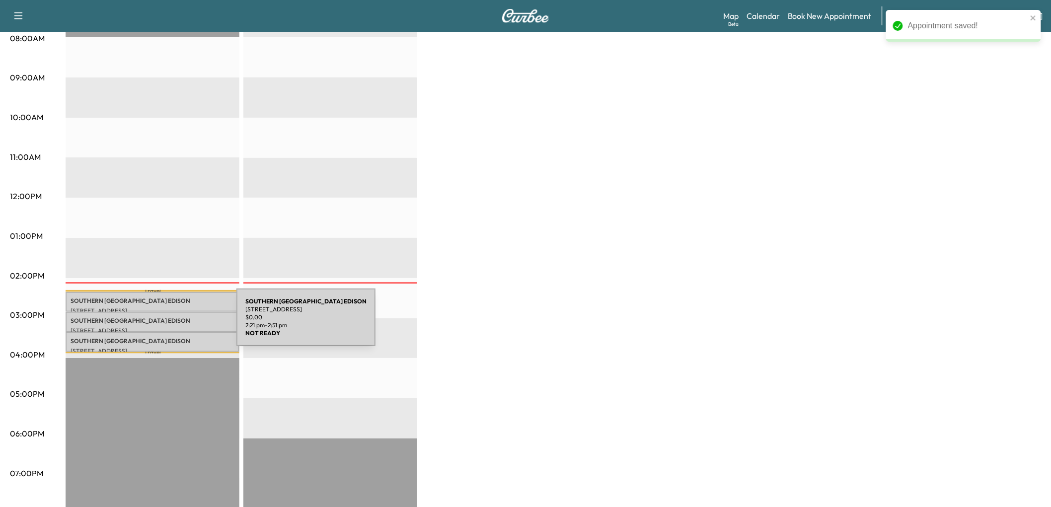
click at [162, 305] on p "SOUTHERN CALI EDISON" at bounding box center [153, 301] width 164 height 8
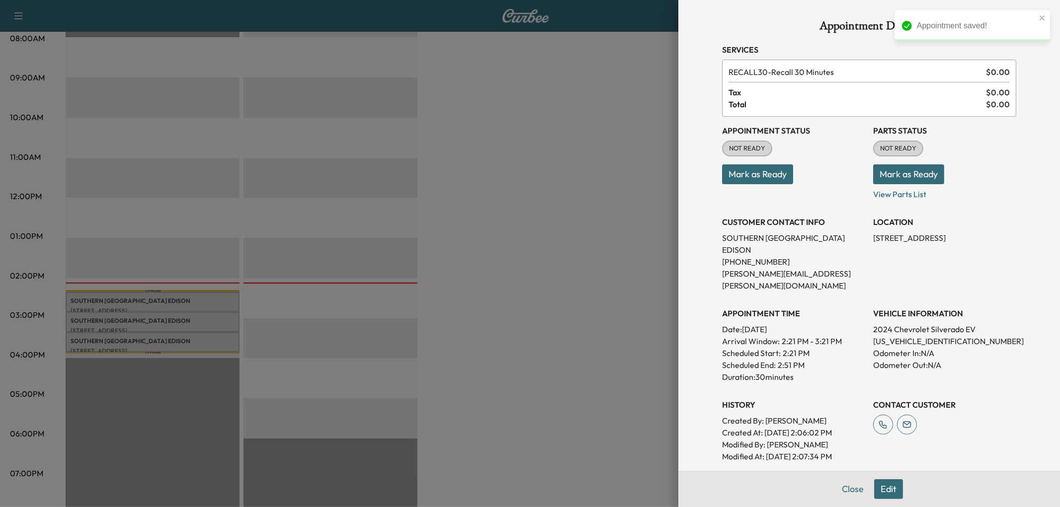
click at [722, 184] on button "Mark as Ready" at bounding box center [757, 174] width 71 height 20
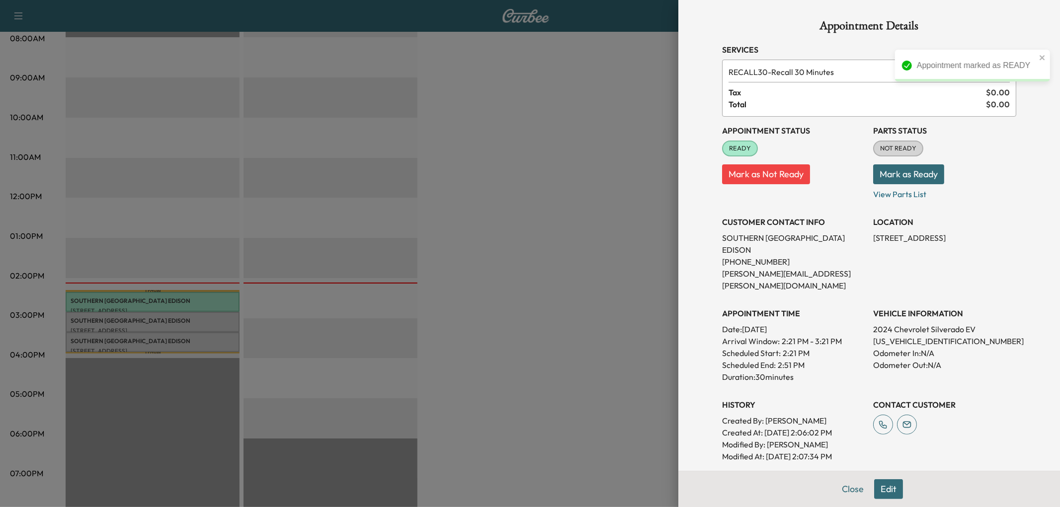
click at [515, 313] on div at bounding box center [530, 253] width 1060 height 507
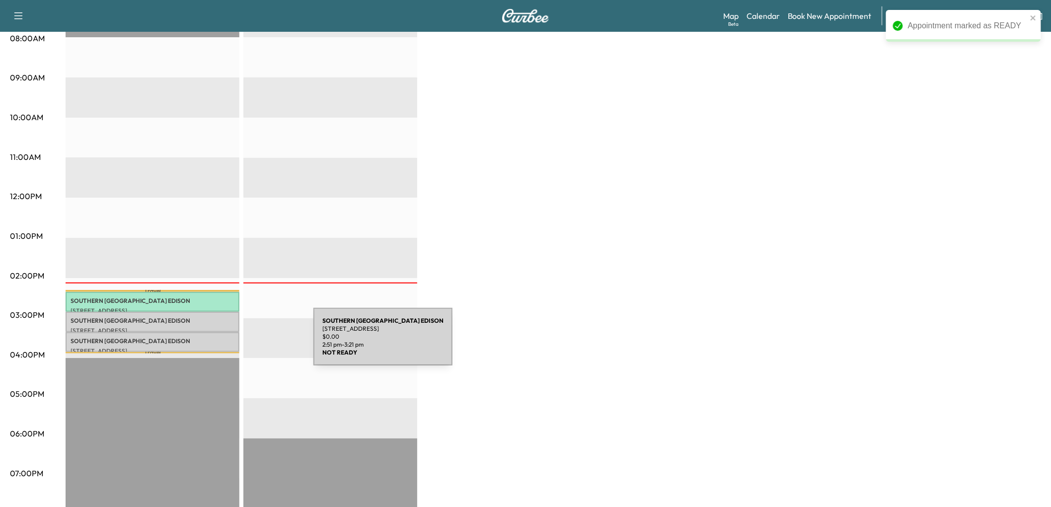
click at [235, 325] on p "SOUTHERN CALI EDISON" at bounding box center [153, 321] width 164 height 8
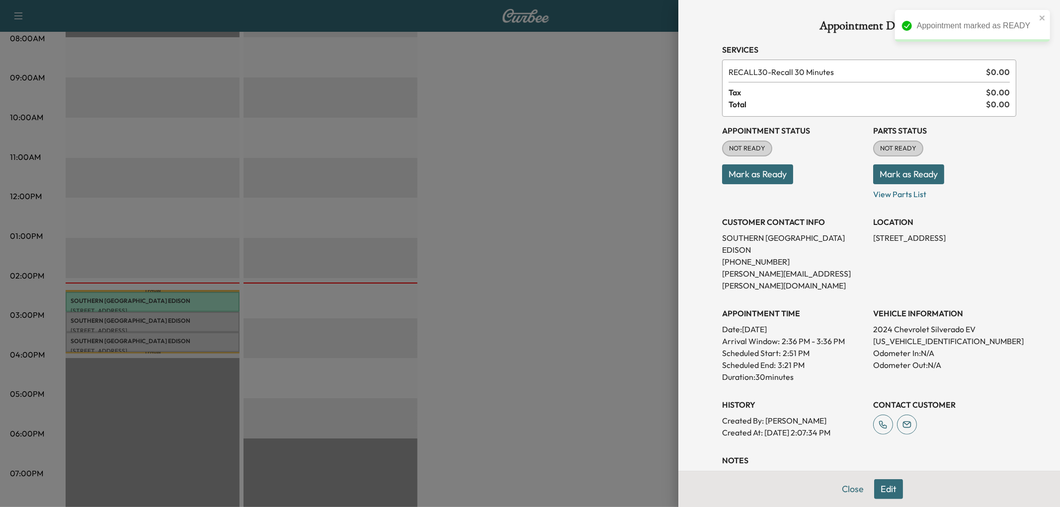
click at [724, 184] on button "Mark as Ready" at bounding box center [757, 174] width 71 height 20
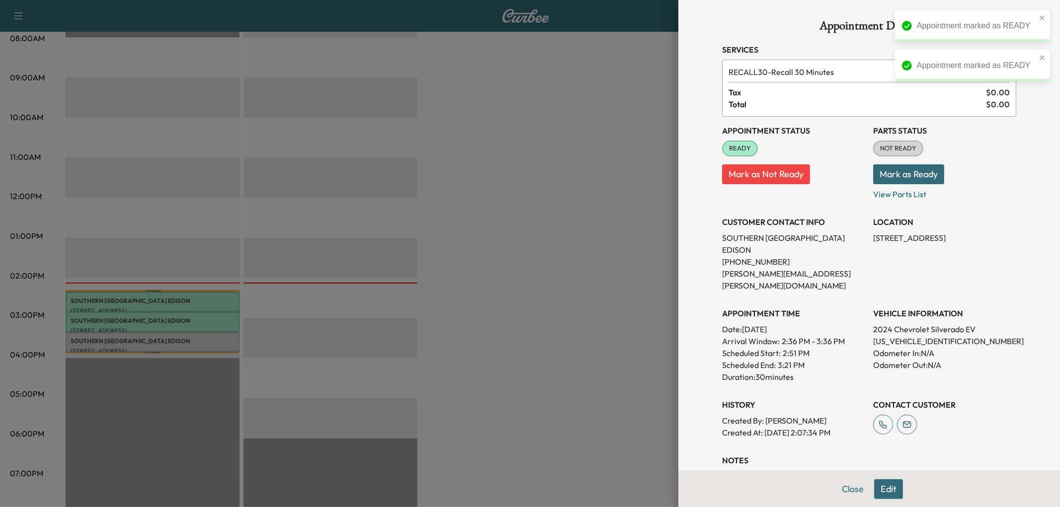
click at [530, 322] on div at bounding box center [530, 253] width 1060 height 507
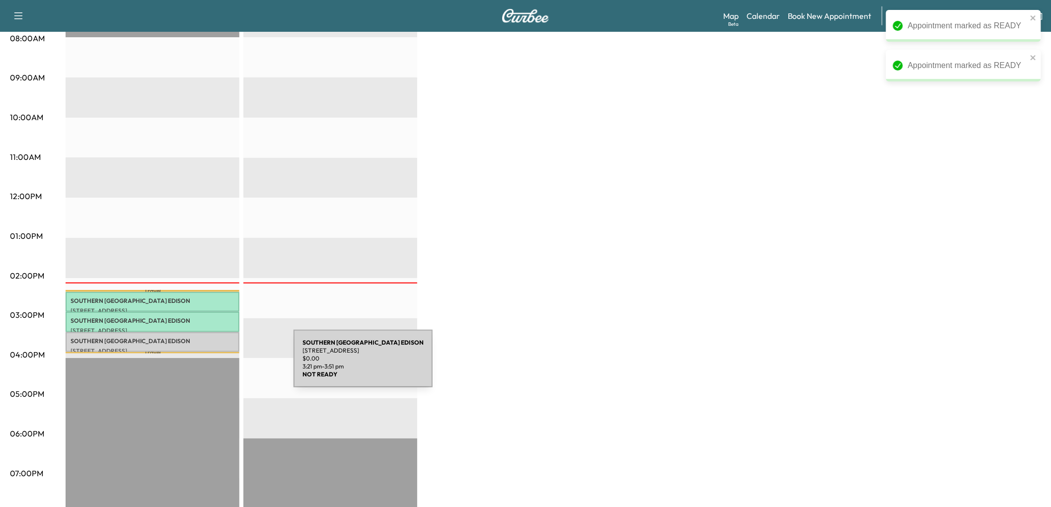
click at [219, 345] on p "SOUTHERN CALI EDISON" at bounding box center [153, 341] width 164 height 8
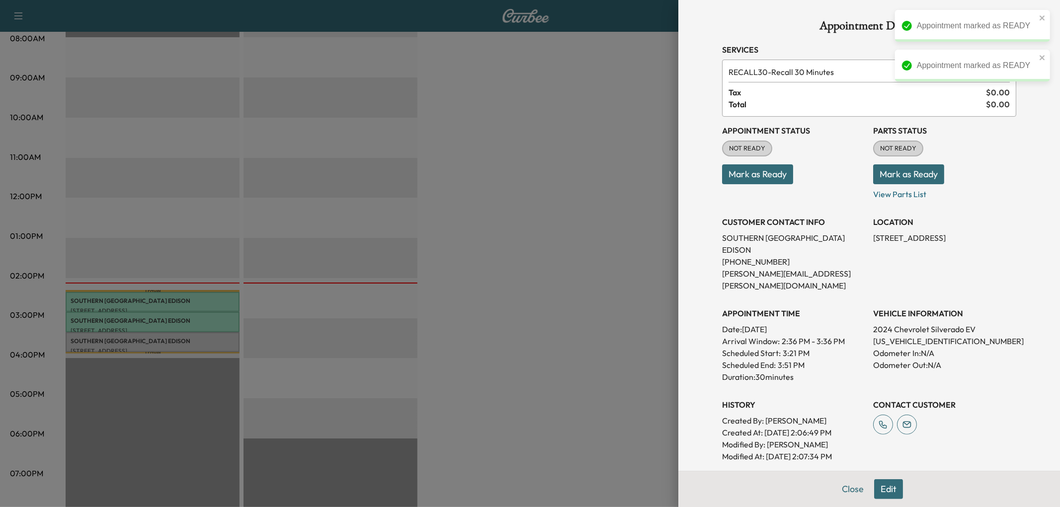
click at [764, 184] on button "Mark as Ready" at bounding box center [757, 174] width 71 height 20
click at [592, 297] on div at bounding box center [530, 253] width 1060 height 507
